Goal: Task Accomplishment & Management: Use online tool/utility

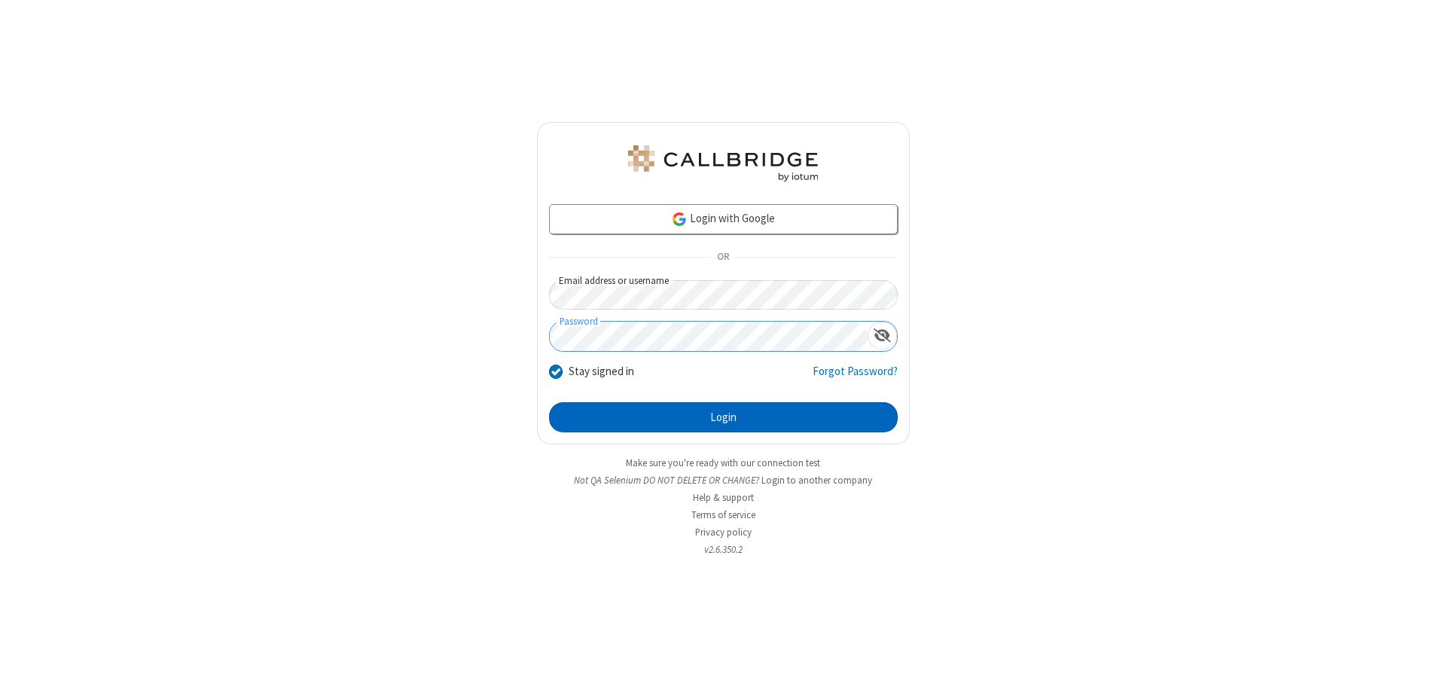
click at [723, 417] on button "Login" at bounding box center [723, 417] width 349 height 30
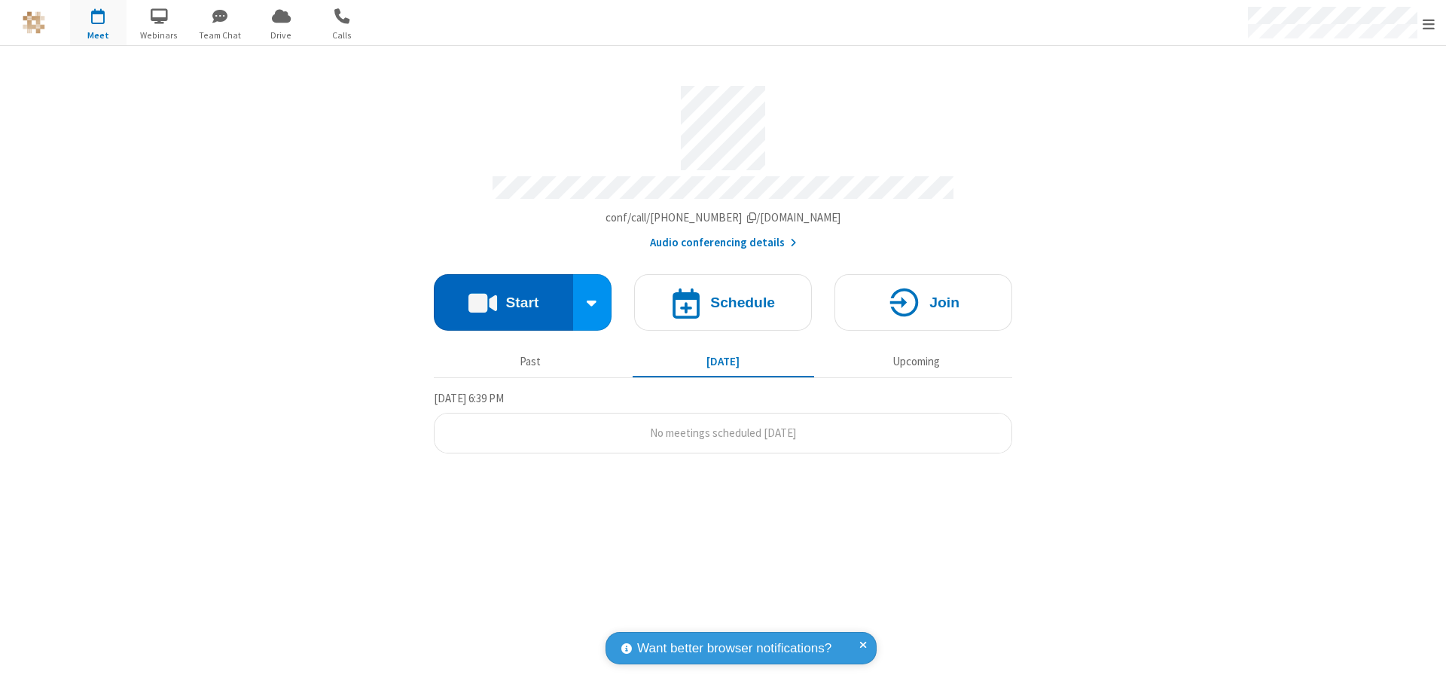
click at [503, 295] on button "Start" at bounding box center [503, 302] width 139 height 56
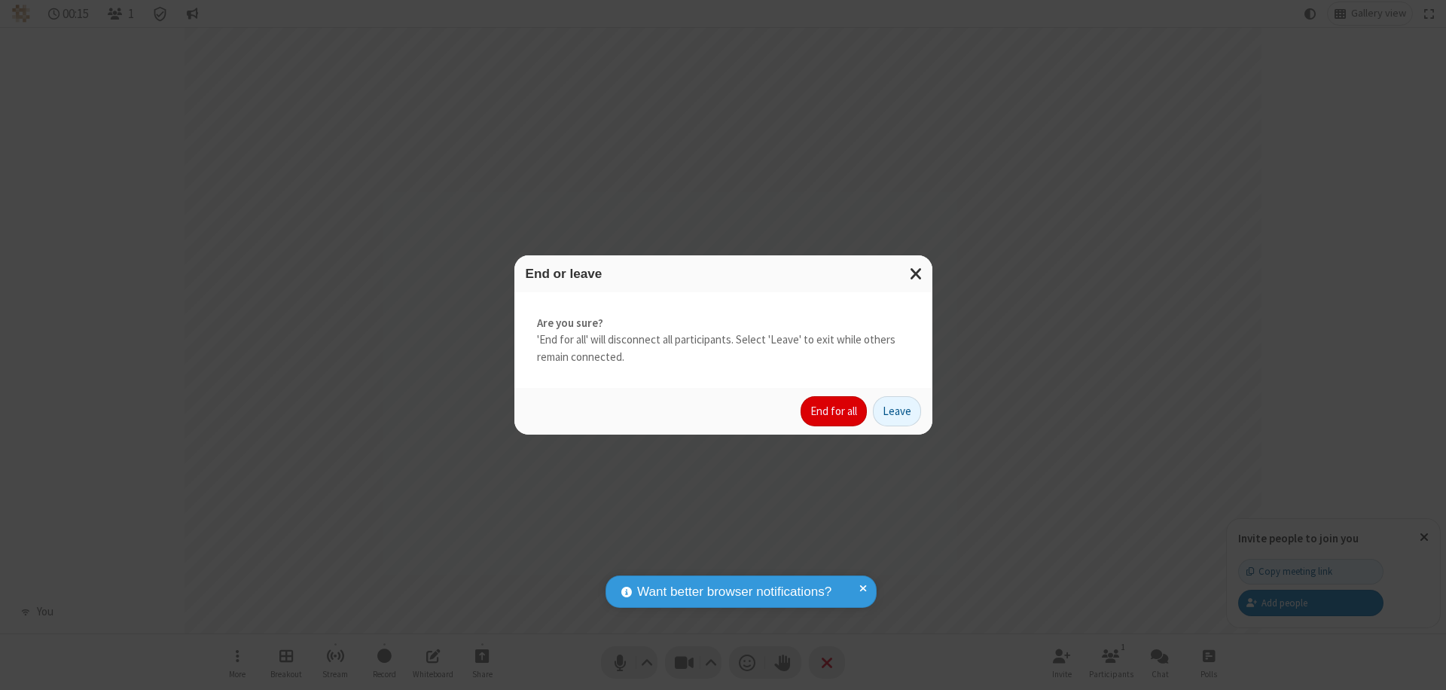
click at [835, 411] on button "End for all" at bounding box center [834, 411] width 66 height 30
